Goal: Information Seeking & Learning: Learn about a topic

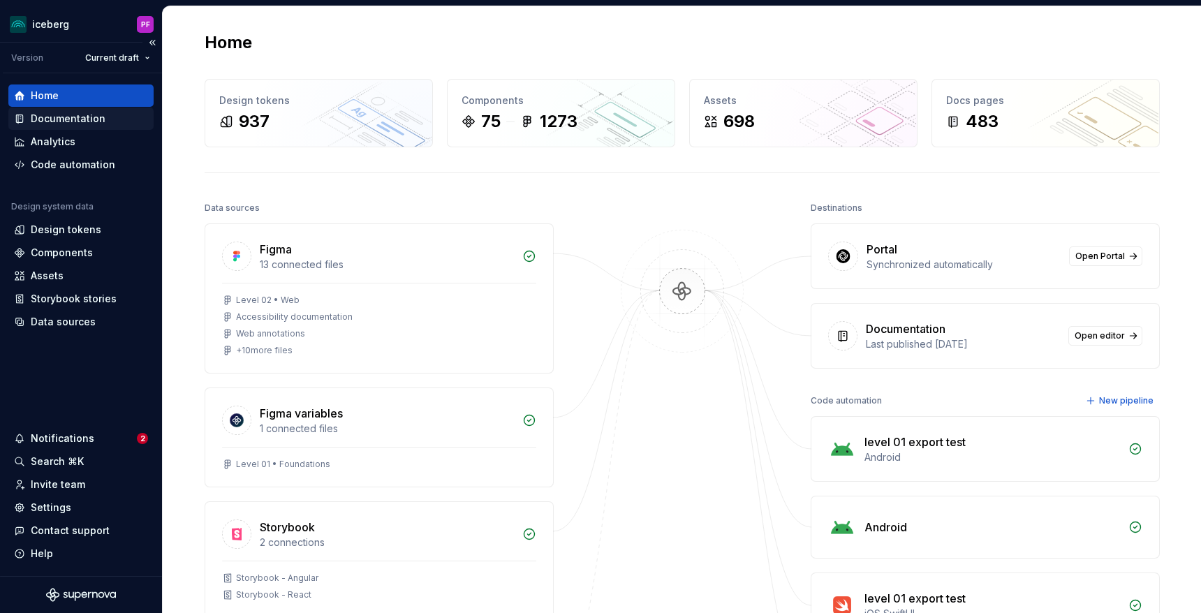
click at [78, 115] on div "Documentation" at bounding box center [68, 119] width 75 height 14
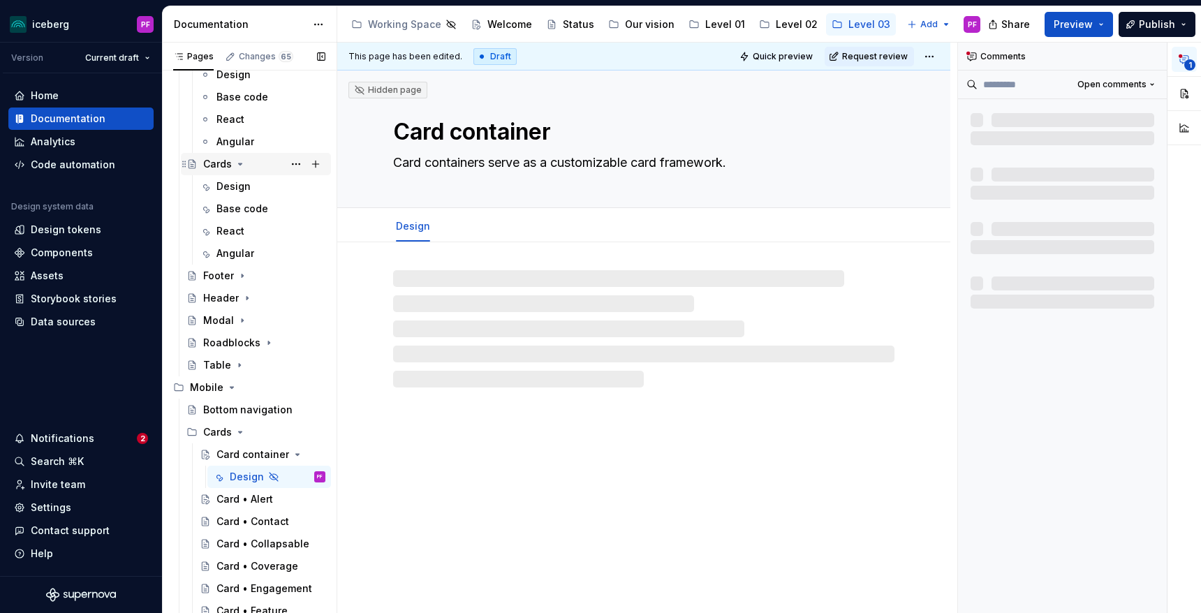
scroll to position [134, 0]
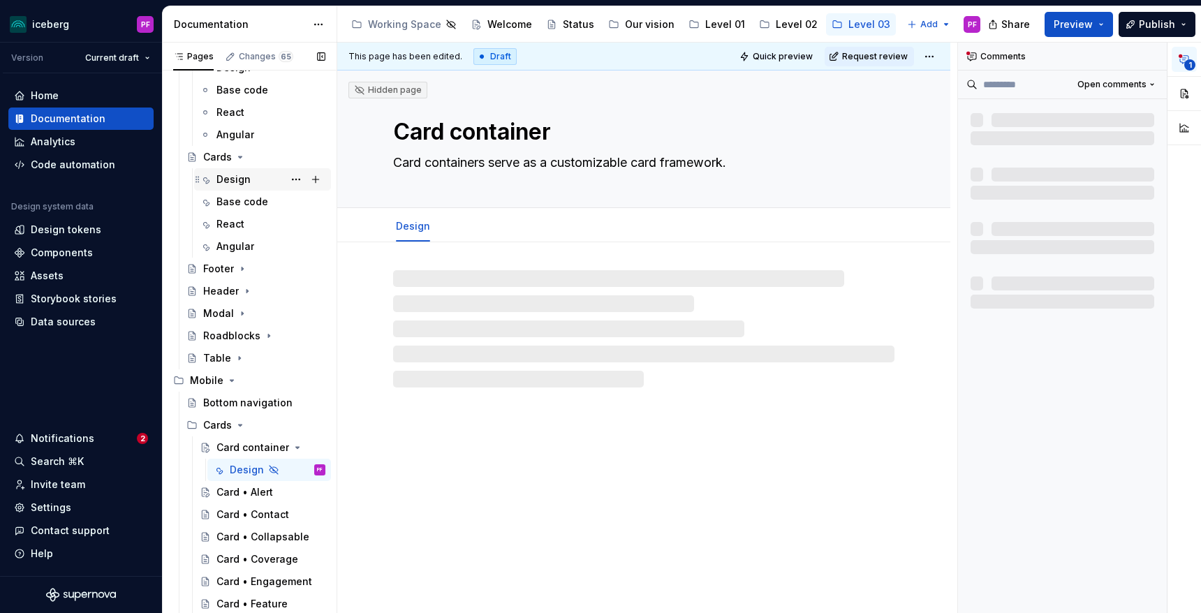
click at [236, 175] on div "Design" at bounding box center [233, 179] width 34 height 14
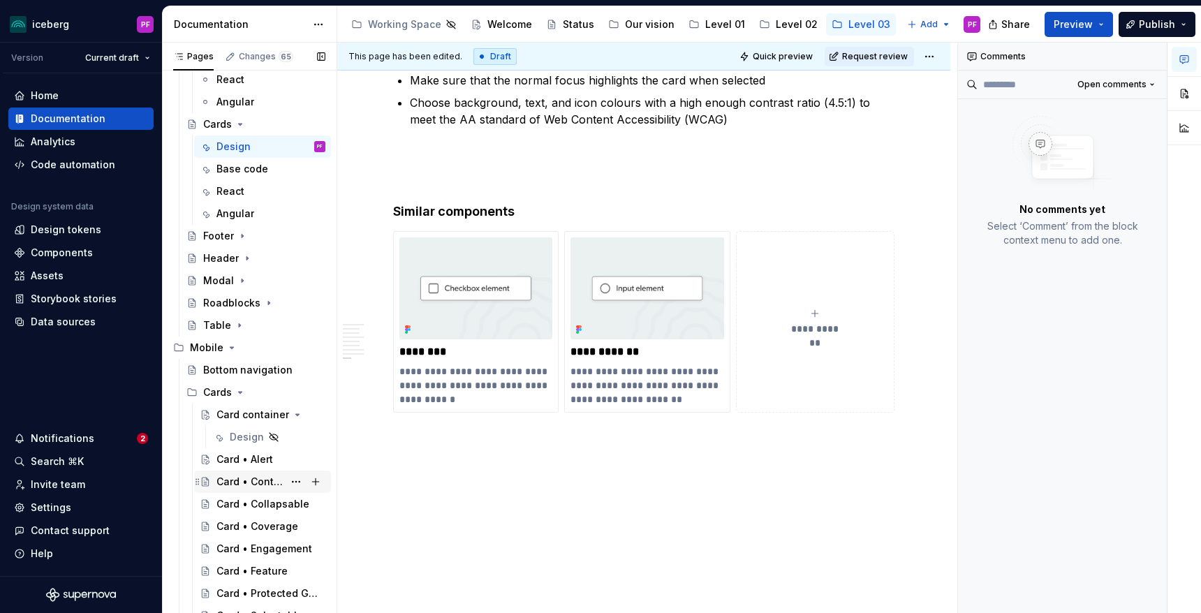
scroll to position [205, 0]
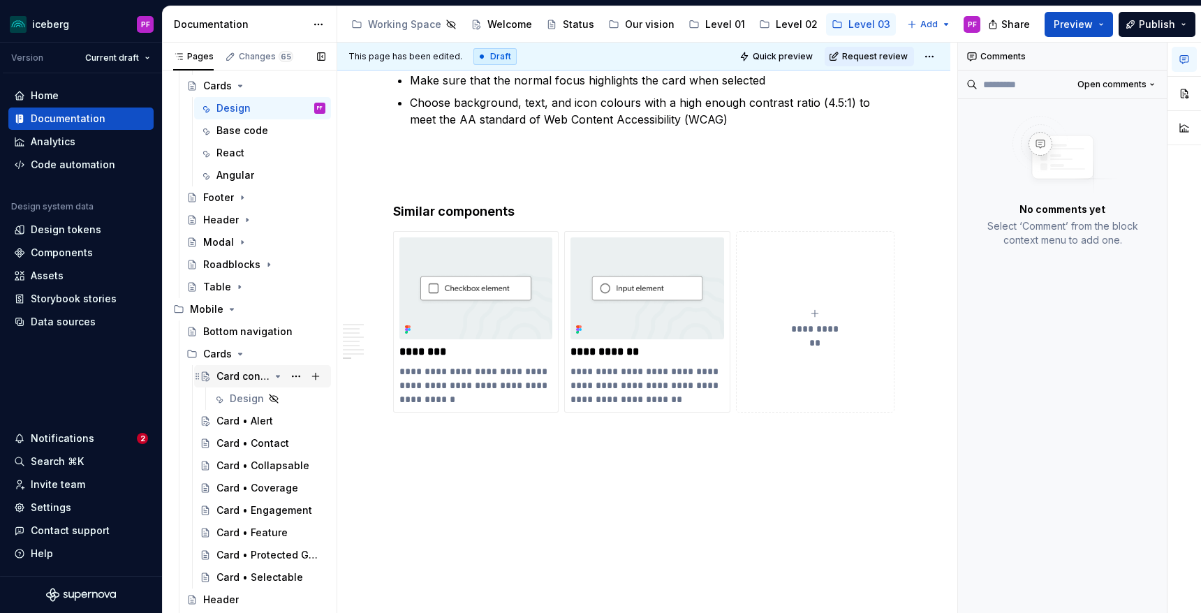
click at [240, 372] on div "Card container" at bounding box center [242, 376] width 53 height 14
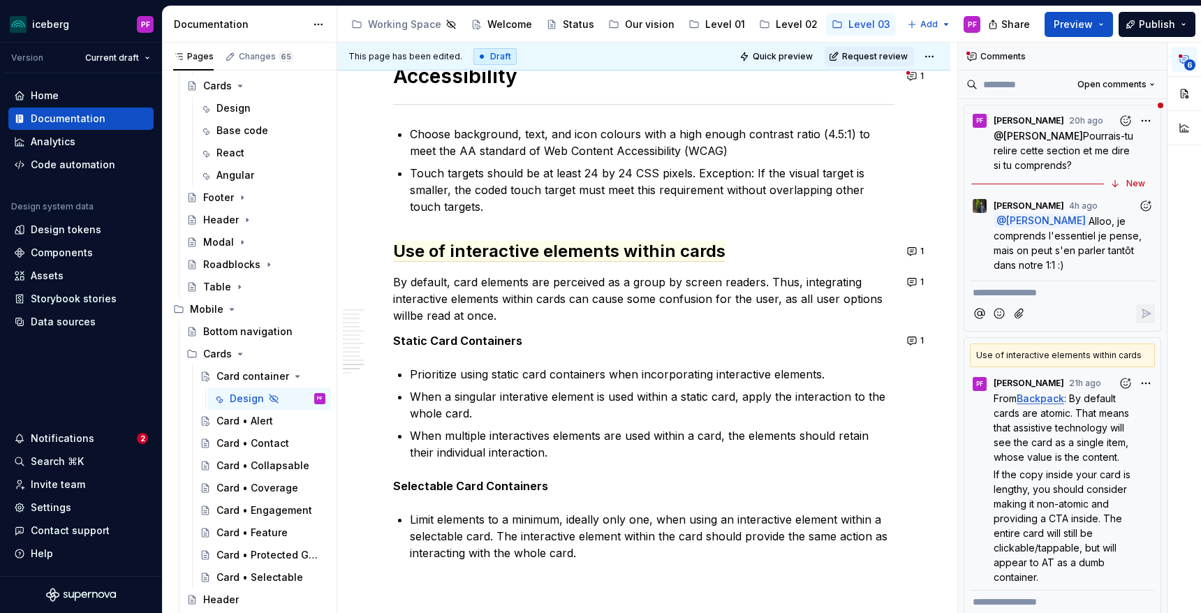
scroll to position [5100, 0]
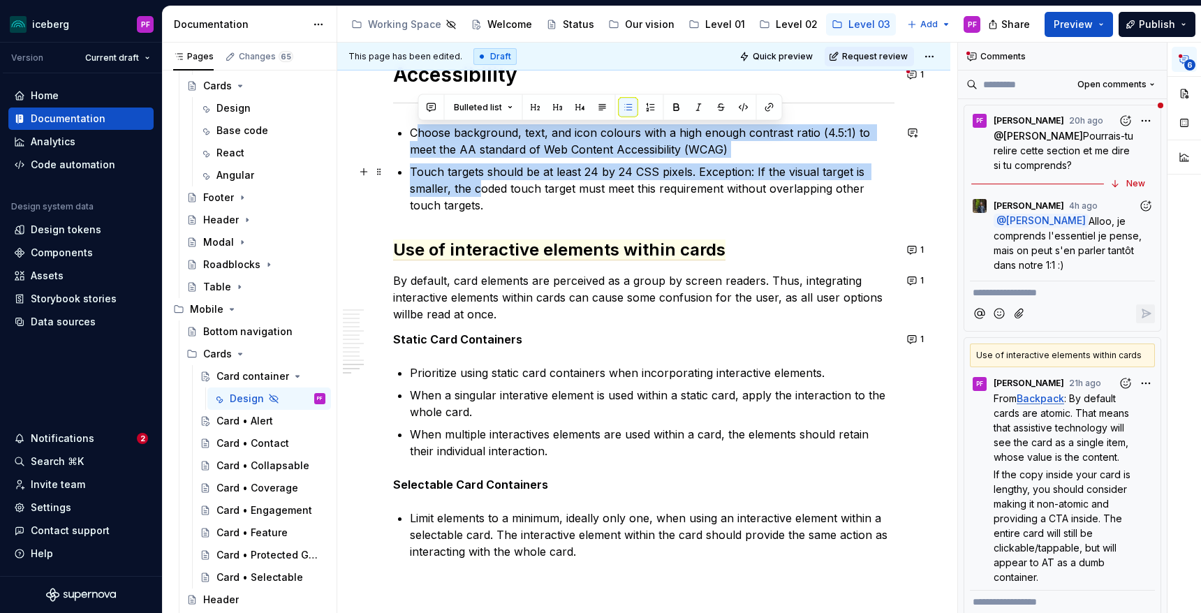
drag, startPoint x: 418, startPoint y: 131, endPoint x: 481, endPoint y: 184, distance: 82.3
click at [481, 184] on ul "Choose background, text, and icon colours with a high enough contrast ratio (4.…" at bounding box center [652, 168] width 485 height 89
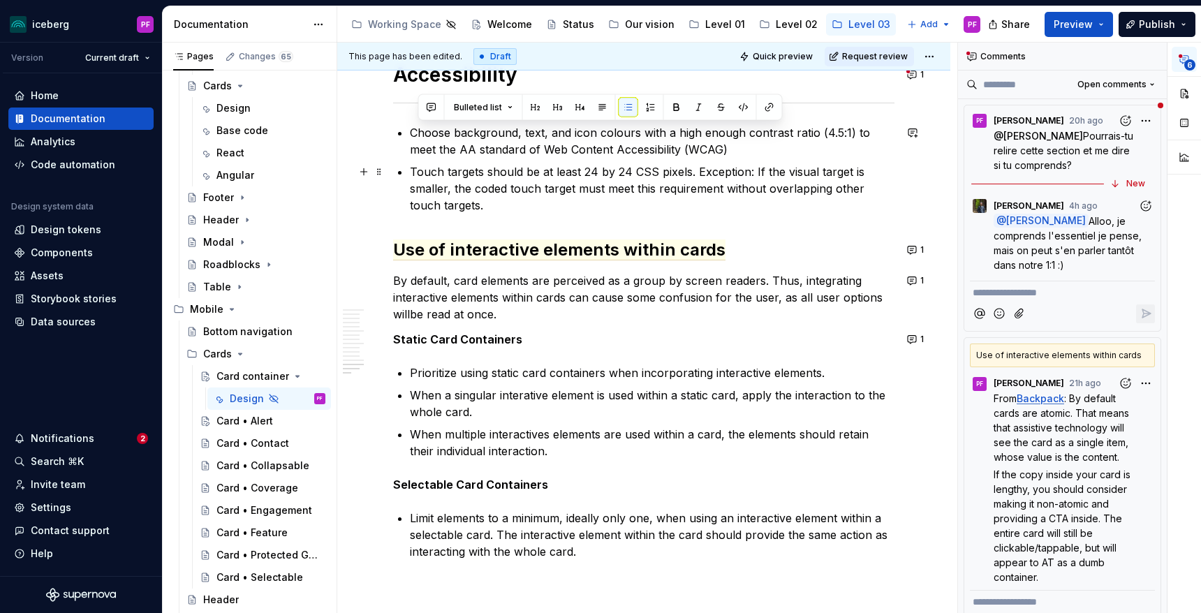
type textarea "*"
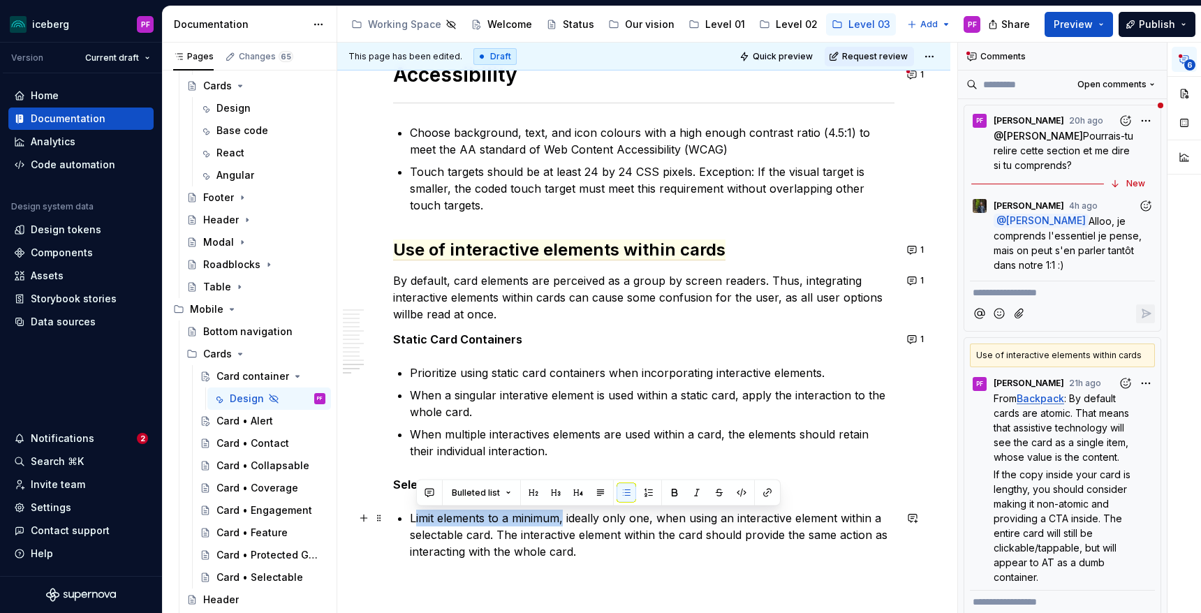
drag, startPoint x: 415, startPoint y: 517, endPoint x: 561, endPoint y: 517, distance: 146.7
click at [561, 517] on p "Limit elements to a minimum, ideally only one, when using an interactive elemen…" at bounding box center [652, 535] width 485 height 50
click at [517, 527] on p "Limit elements to a minimum, ideally only one, when using an interactive elemen…" at bounding box center [652, 535] width 485 height 50
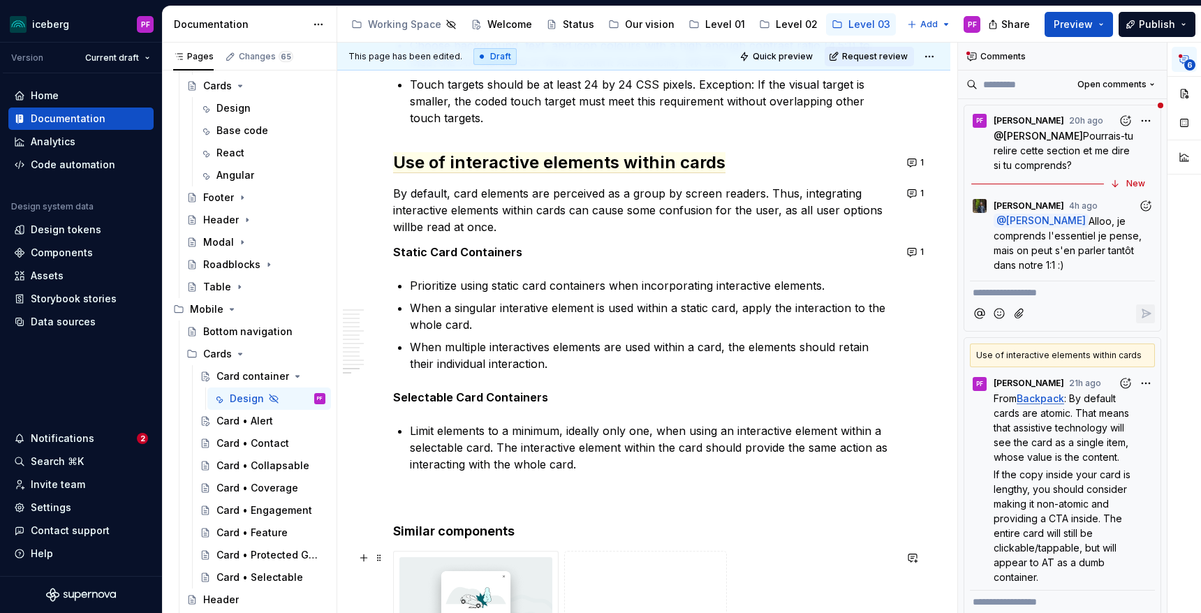
scroll to position [5186, 0]
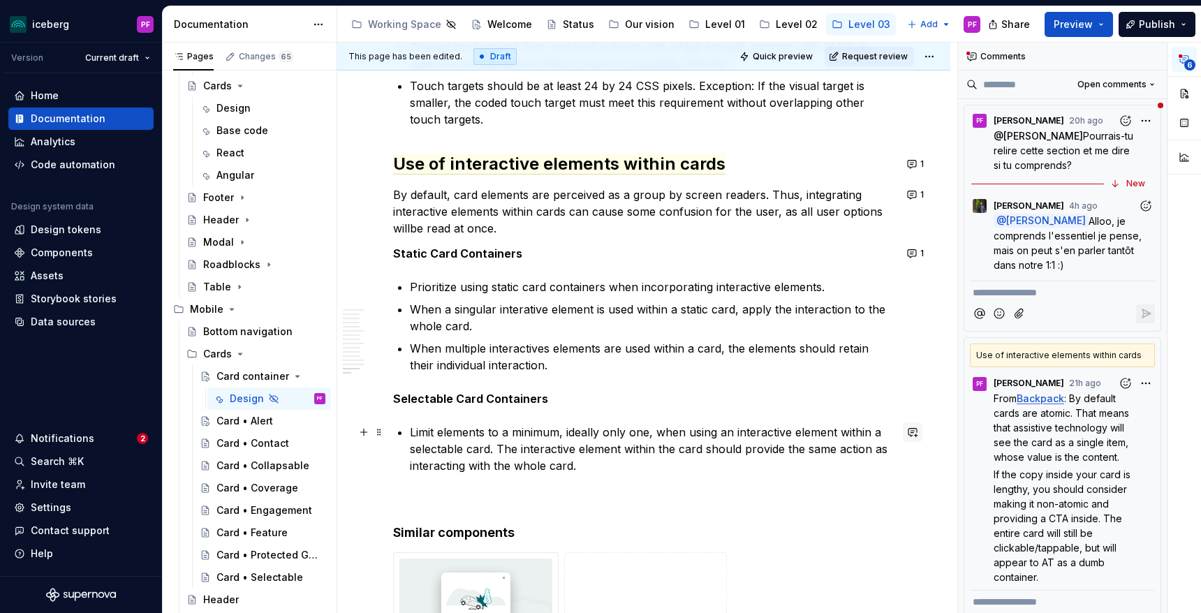
click at [923, 429] on button "button" at bounding box center [913, 433] width 20 height 20
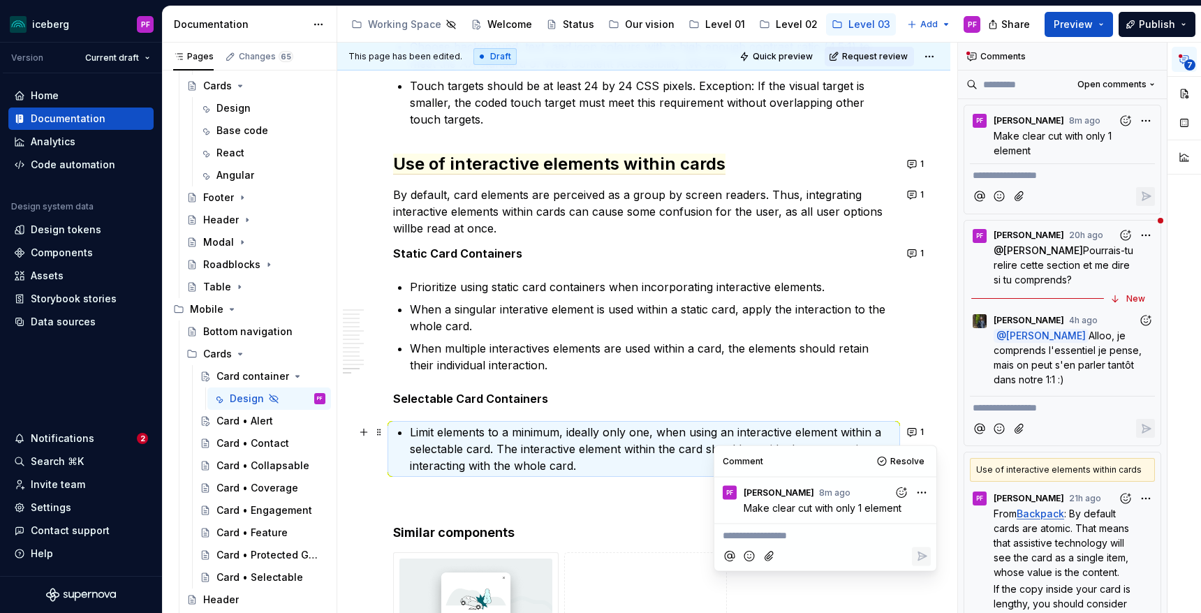
type textarea "*"
